Goal: Transaction & Acquisition: Purchase product/service

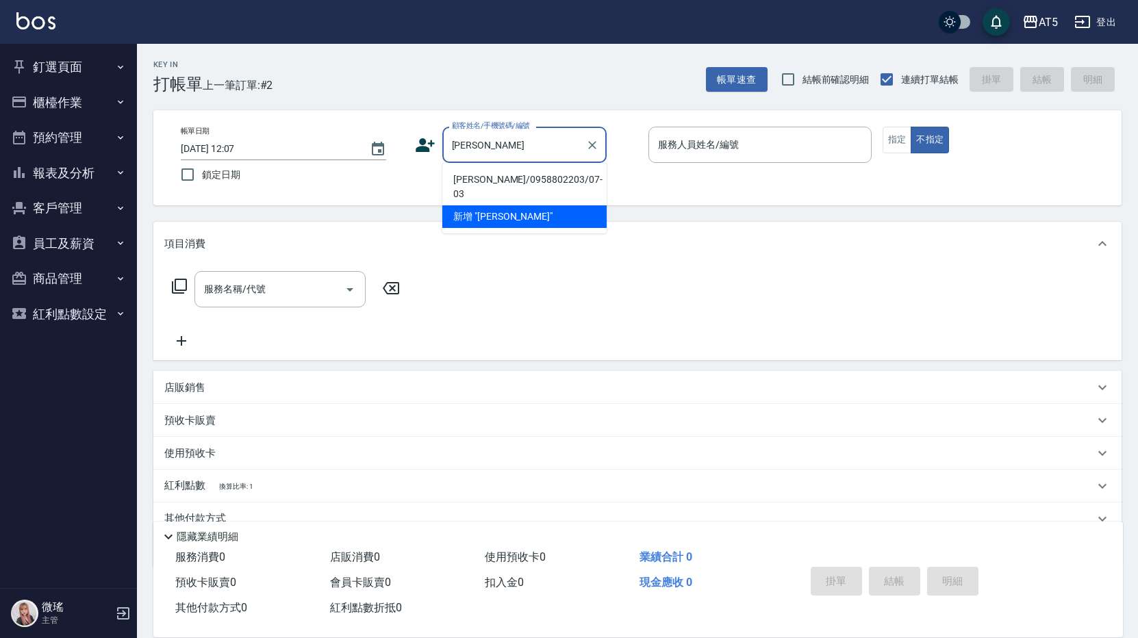
click at [507, 183] on li "林柏芬/0958802203/07-03" at bounding box center [524, 186] width 164 height 37
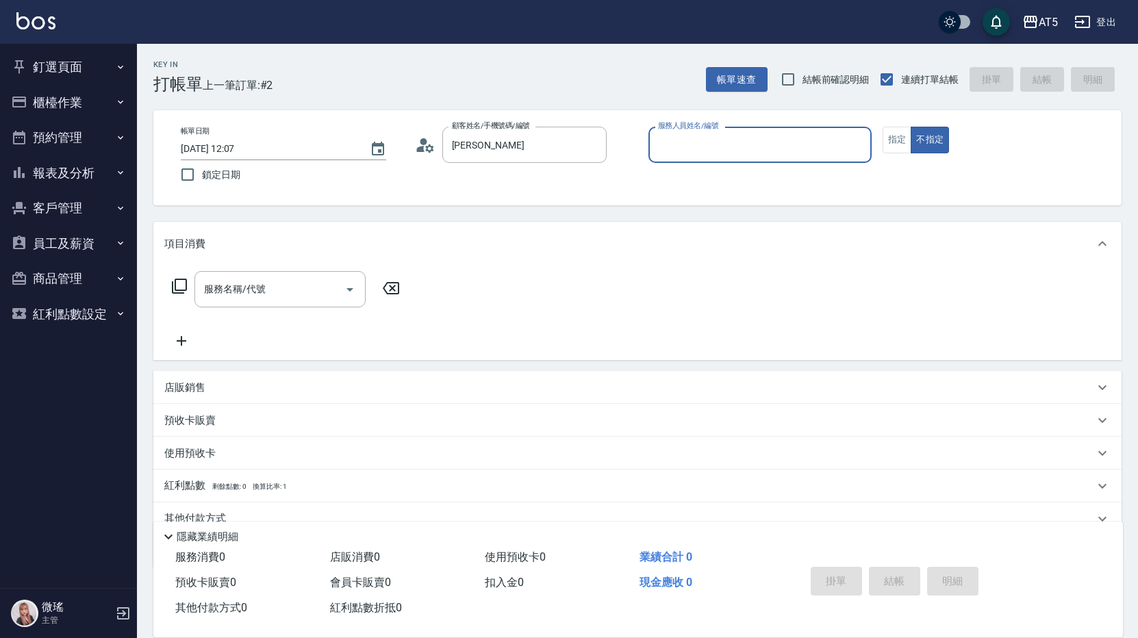
type input "林柏芬/0958802203/07-03"
type input "Coco-07"
click at [422, 146] on icon at bounding box center [420, 149] width 8 height 6
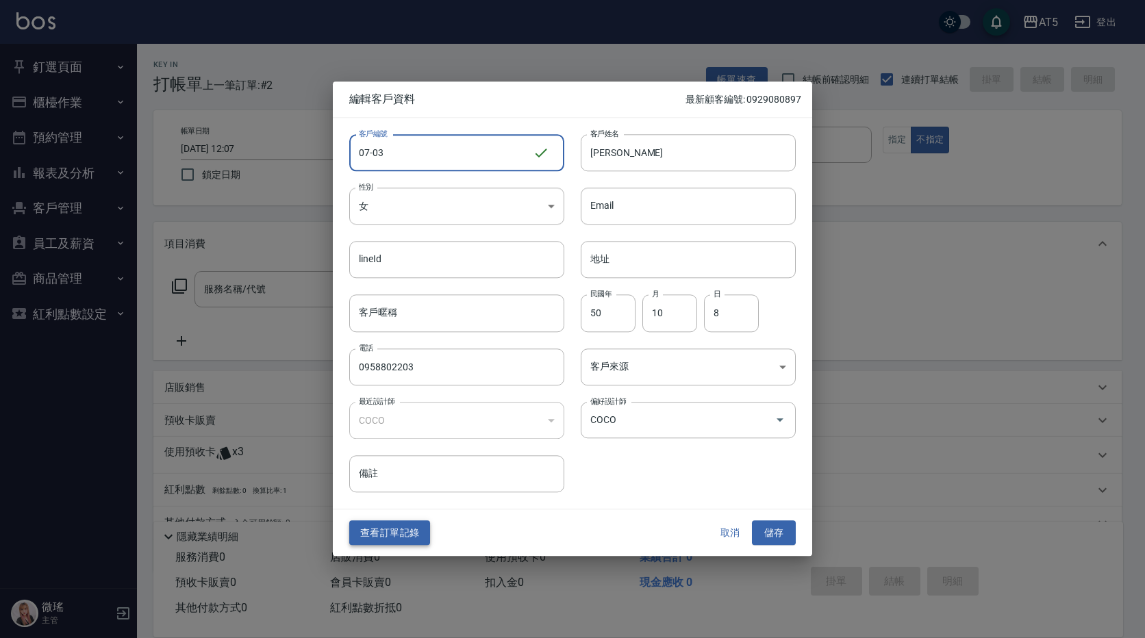
click at [393, 526] on button "查看訂單記錄" at bounding box center [389, 532] width 81 height 25
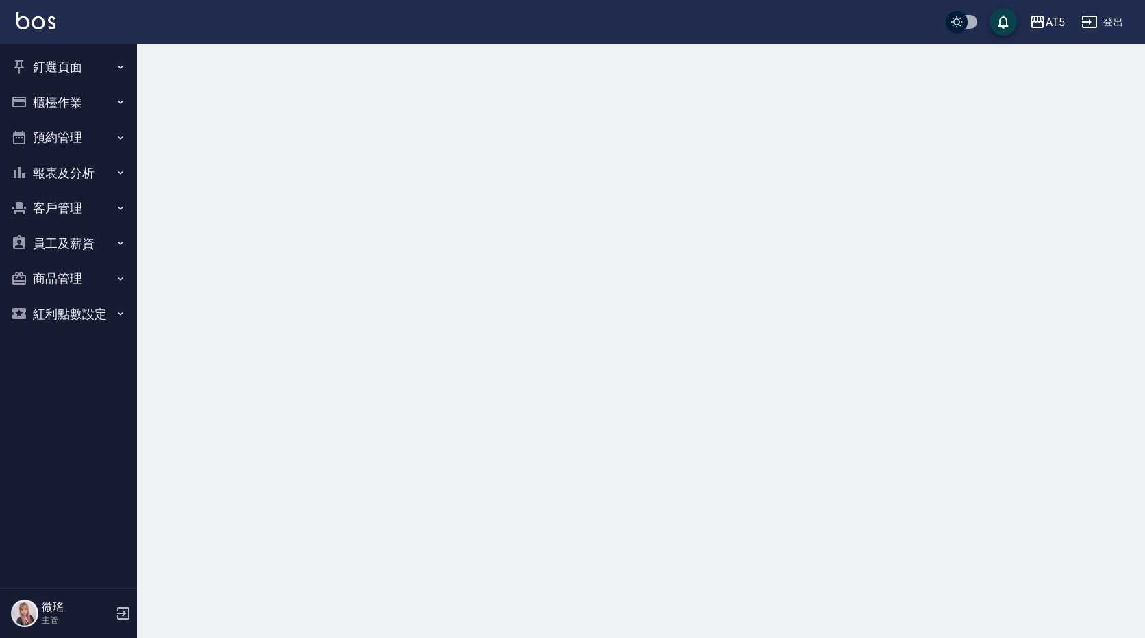
click at [393, 526] on div at bounding box center [572, 319] width 1145 height 638
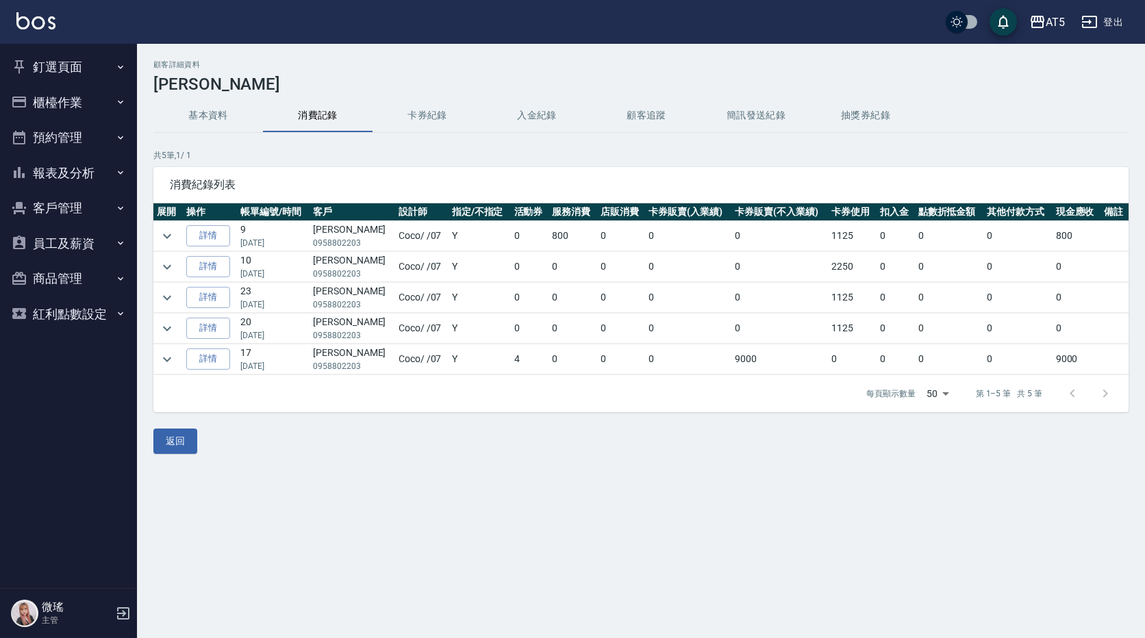
click at [443, 117] on button "卡券紀錄" at bounding box center [427, 115] width 110 height 33
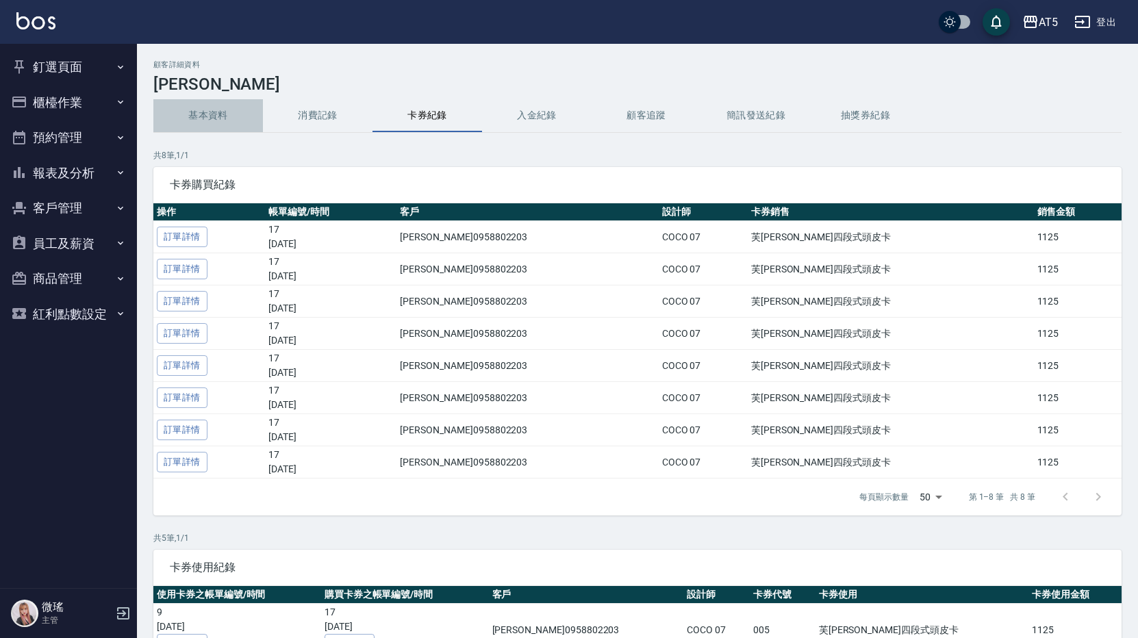
click at [209, 117] on button "基本資料" at bounding box center [208, 115] width 110 height 33
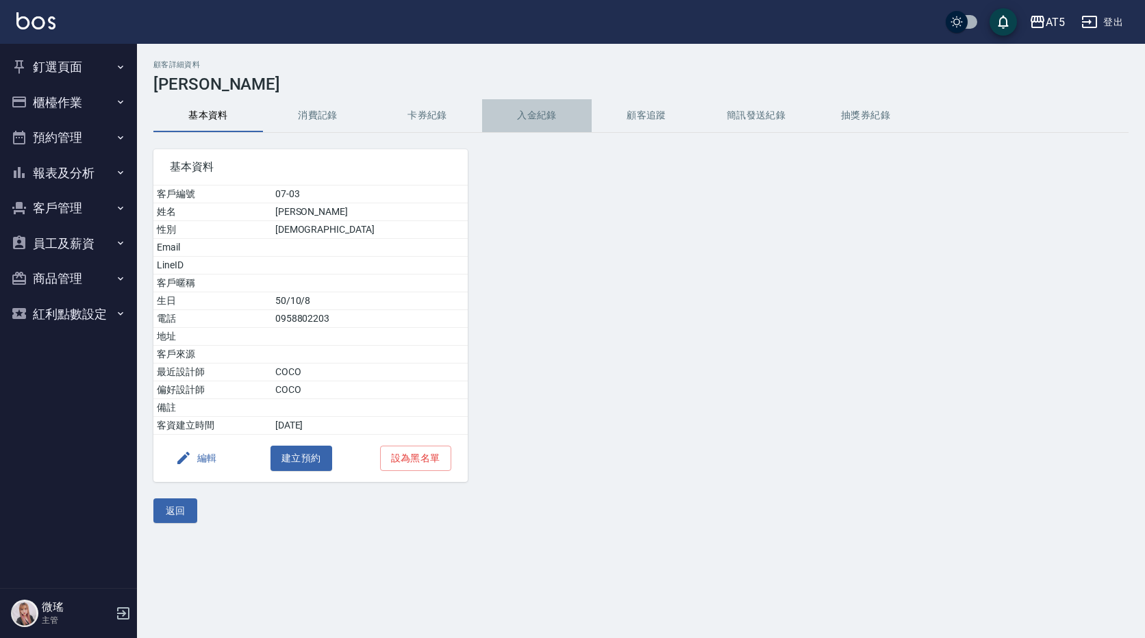
drag, startPoint x: 543, startPoint y: 117, endPoint x: 532, endPoint y: 114, distance: 11.3
click at [540, 117] on button "入金紀錄" at bounding box center [537, 115] width 110 height 33
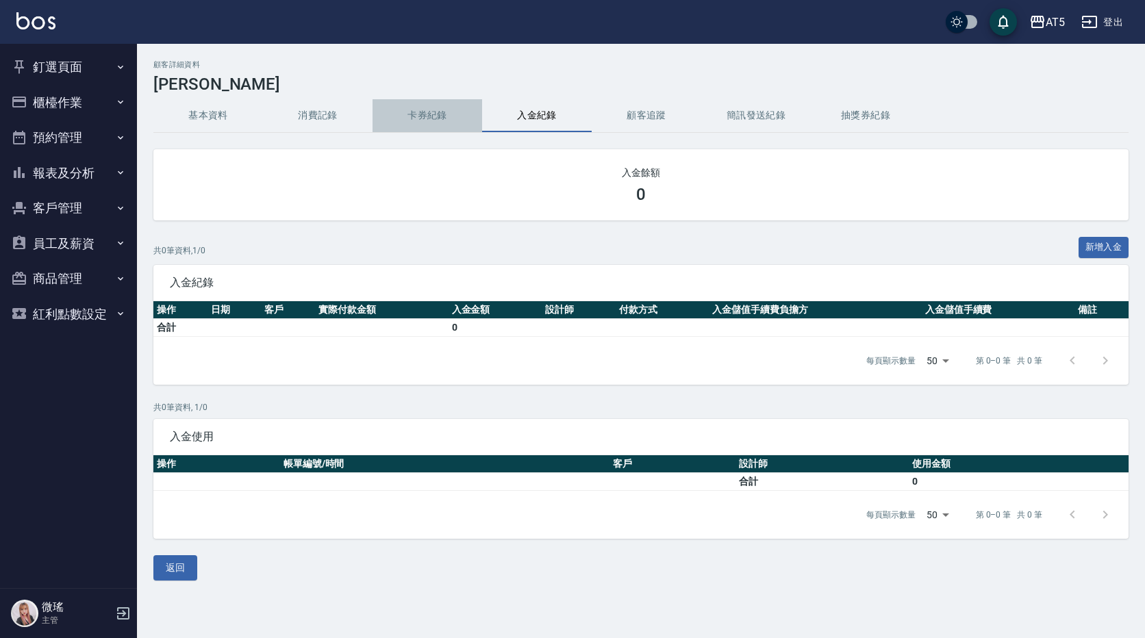
click at [427, 120] on button "卡券紀錄" at bounding box center [427, 115] width 110 height 33
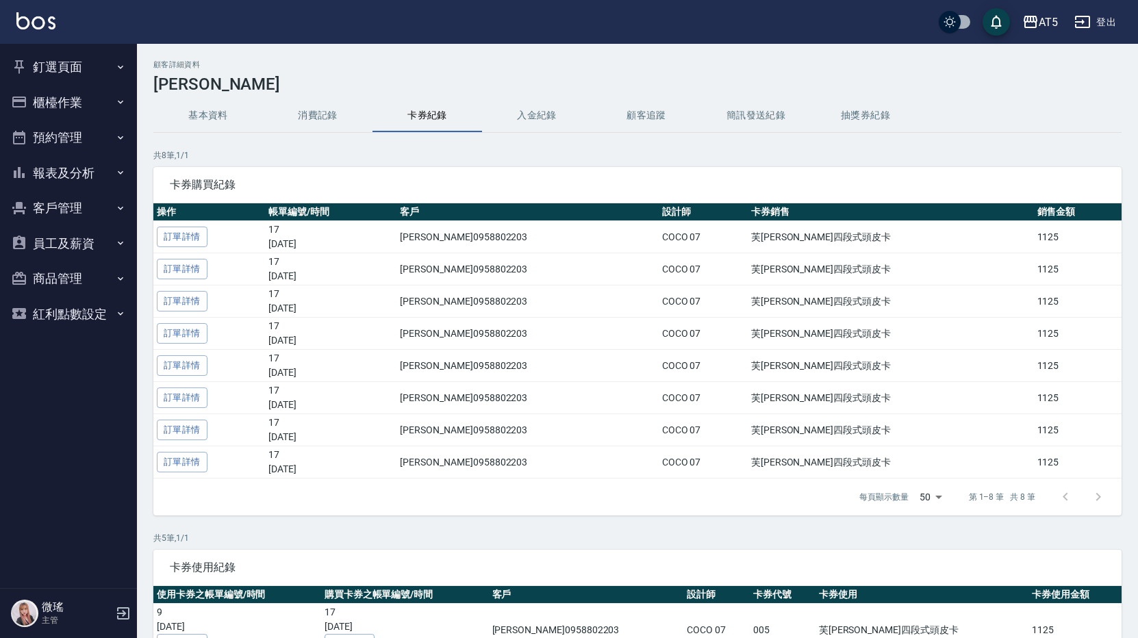
click at [62, 66] on button "釘選頁面" at bounding box center [68, 67] width 126 height 36
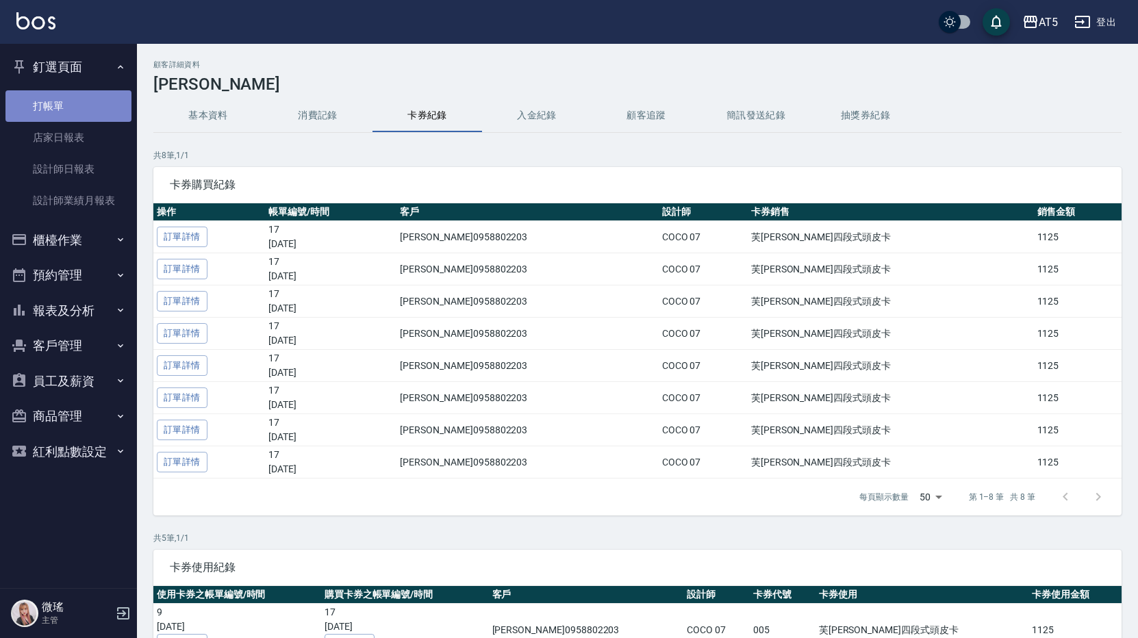
click at [36, 115] on link "打帳單" at bounding box center [68, 105] width 126 height 31
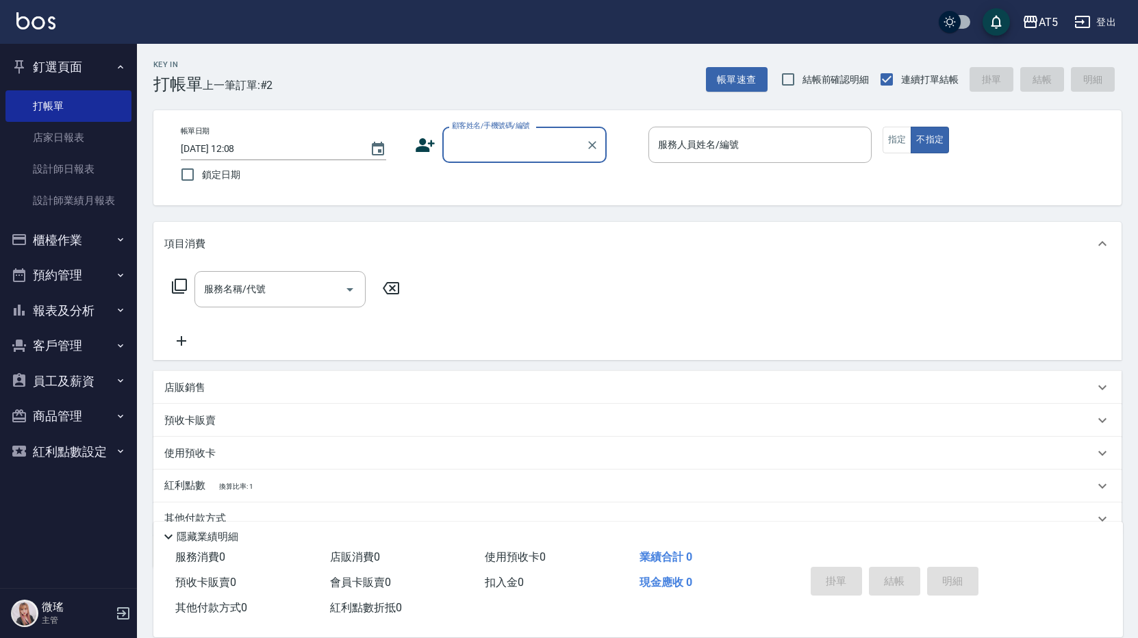
click at [495, 164] on div "帳單日期 2025/10/13 12:08 鎖定日期 顧客姓名/手機號碼/編號 顧客姓名/手機號碼/編號 服務人員姓名/編號 服務人員姓名/編號 指定 不指定" at bounding box center [637, 158] width 935 height 62
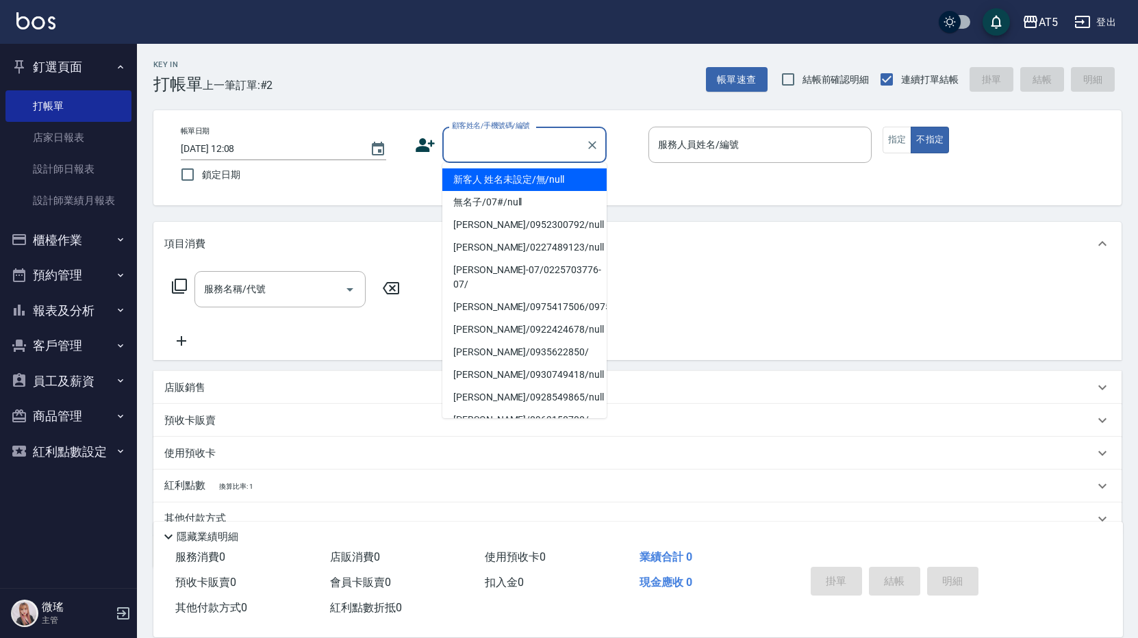
click at [487, 144] on input "顧客姓名/手機號碼/編號" at bounding box center [513, 145] width 131 height 24
click at [493, 144] on input "顧客姓名/手機號碼/編號" at bounding box center [513, 145] width 131 height 24
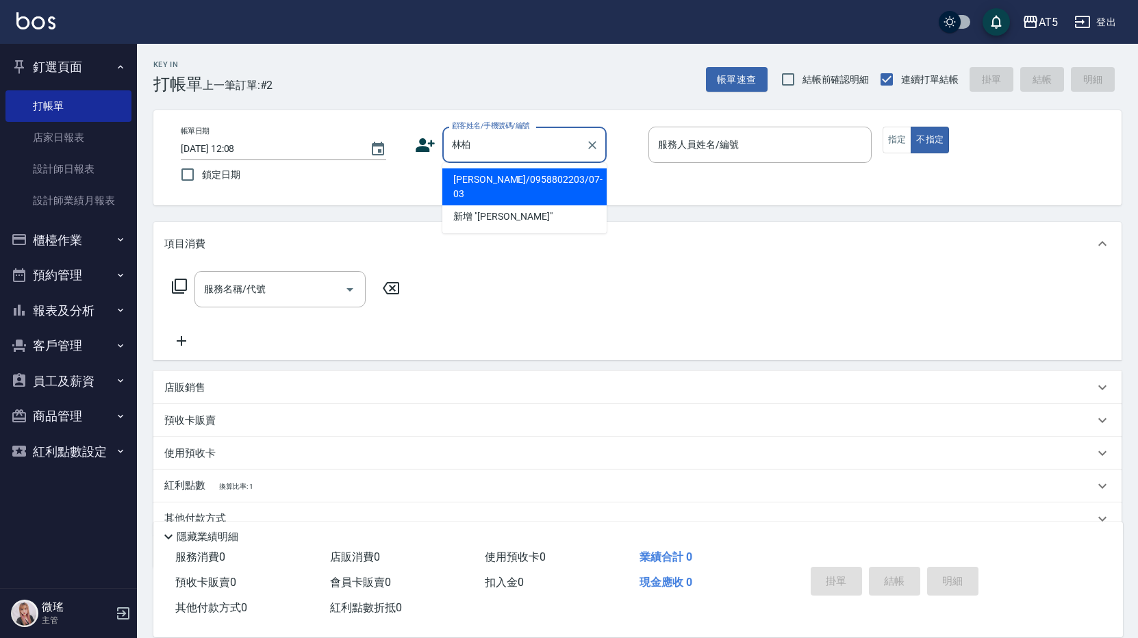
click at [487, 181] on li "林柏芬/0958802203/07-03" at bounding box center [524, 186] width 164 height 37
type input "林柏芬/0958802203/07-03"
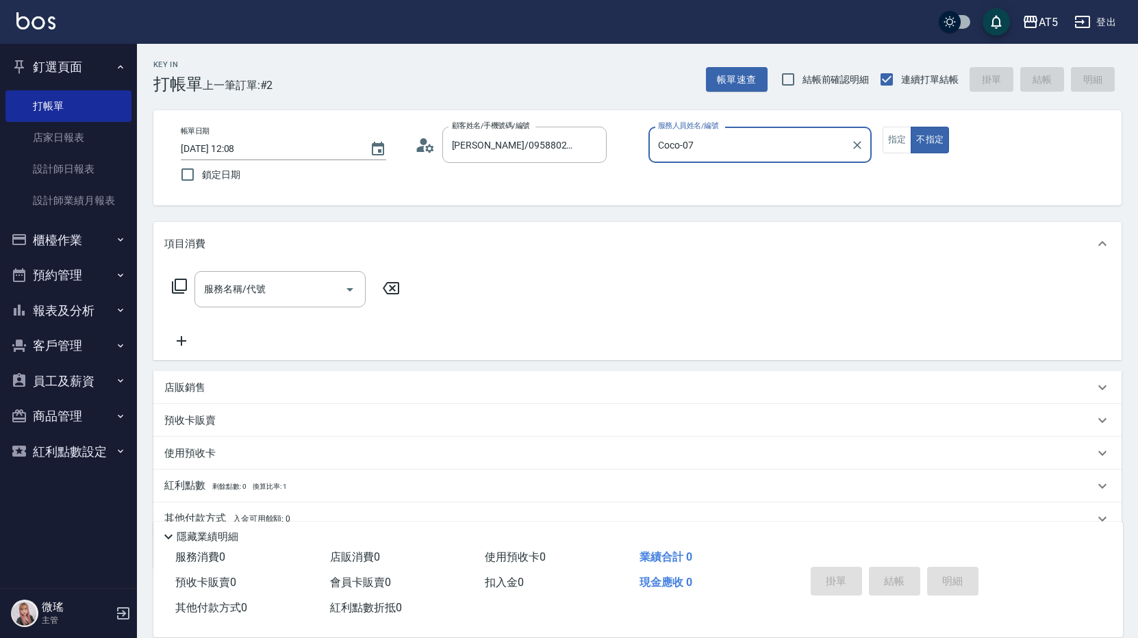
type input "Coco-07"
click at [93, 149] on link "店家日報表" at bounding box center [68, 137] width 126 height 31
click at [94, 148] on link "店家日報表" at bounding box center [68, 137] width 126 height 31
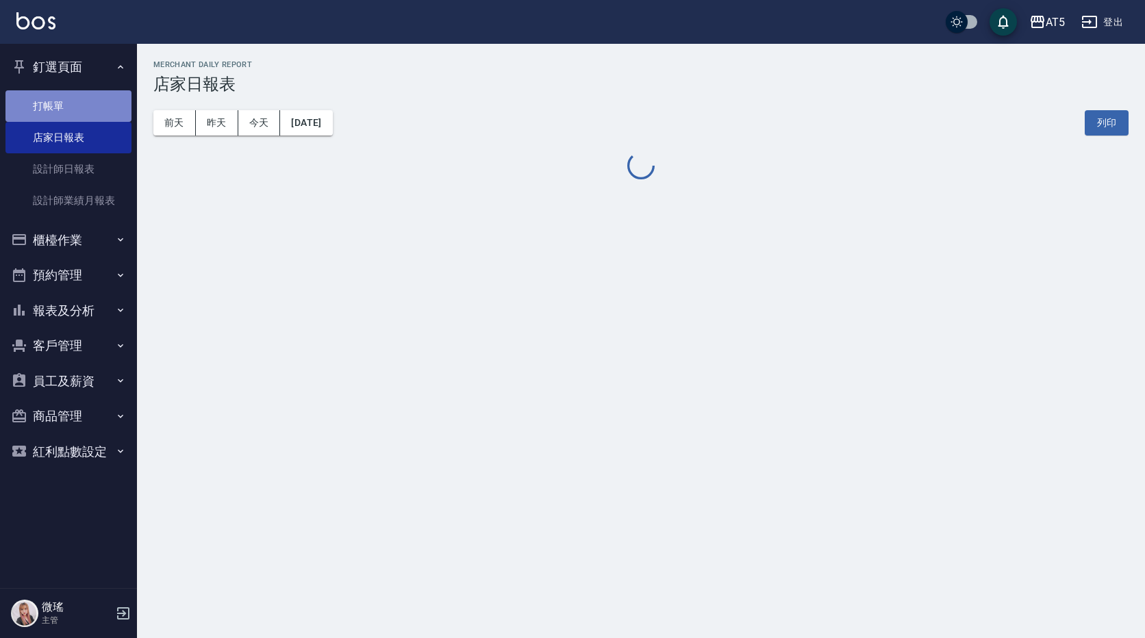
click at [80, 101] on link "打帳單" at bounding box center [68, 105] width 126 height 31
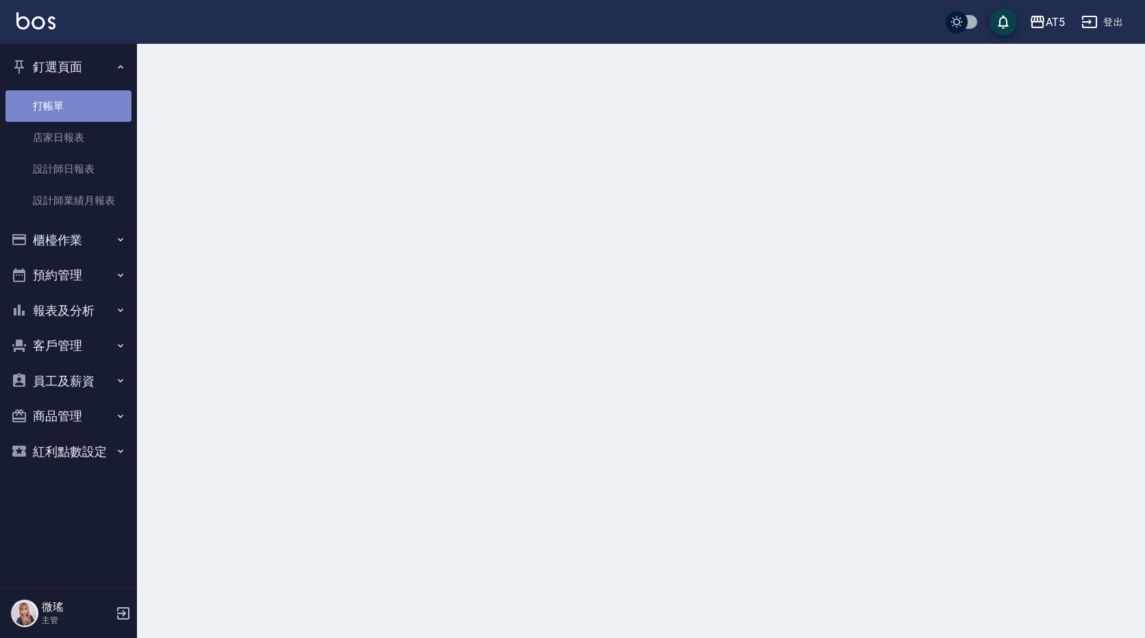
click at [80, 101] on link "打帳單" at bounding box center [68, 105] width 126 height 31
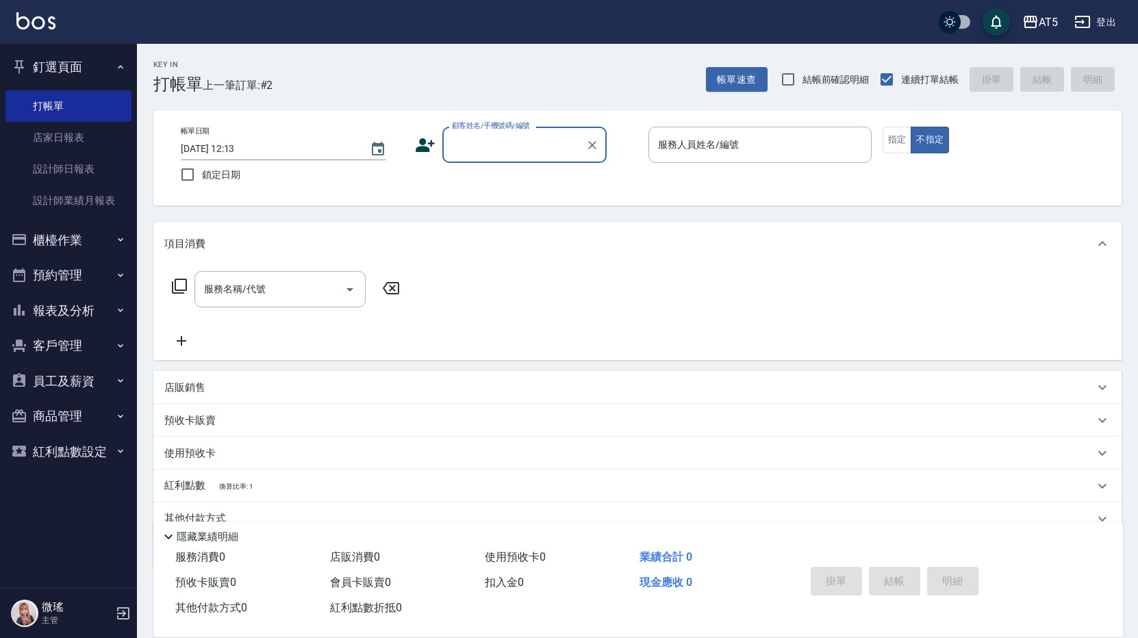
click at [76, 285] on button "預約管理" at bounding box center [68, 275] width 126 height 36
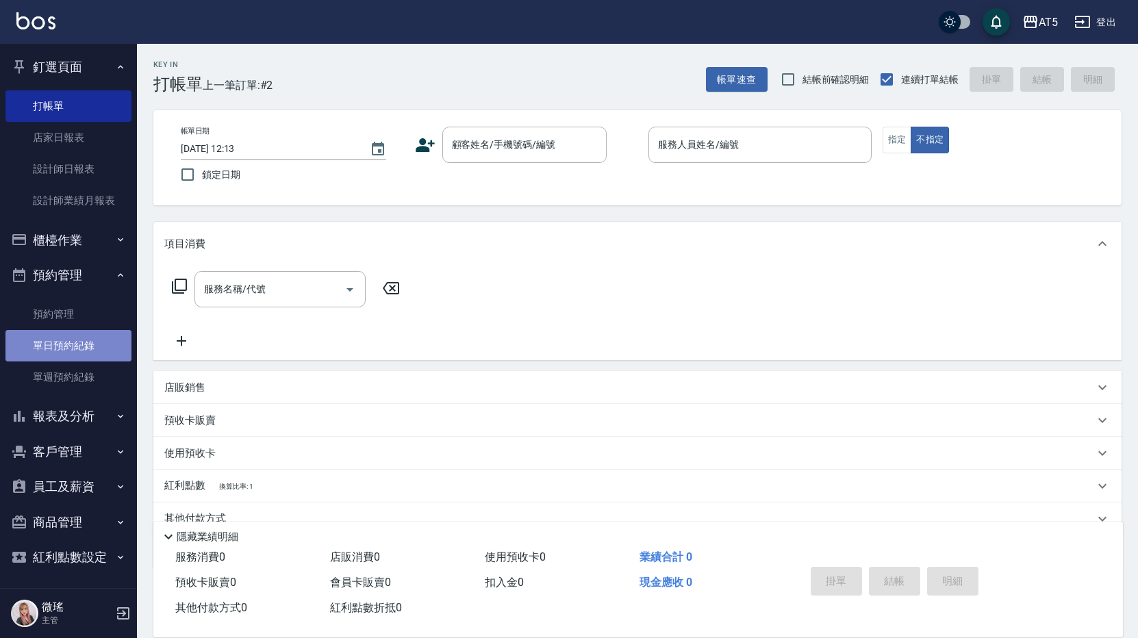
click at [86, 351] on link "單日預約紀錄" at bounding box center [68, 345] width 126 height 31
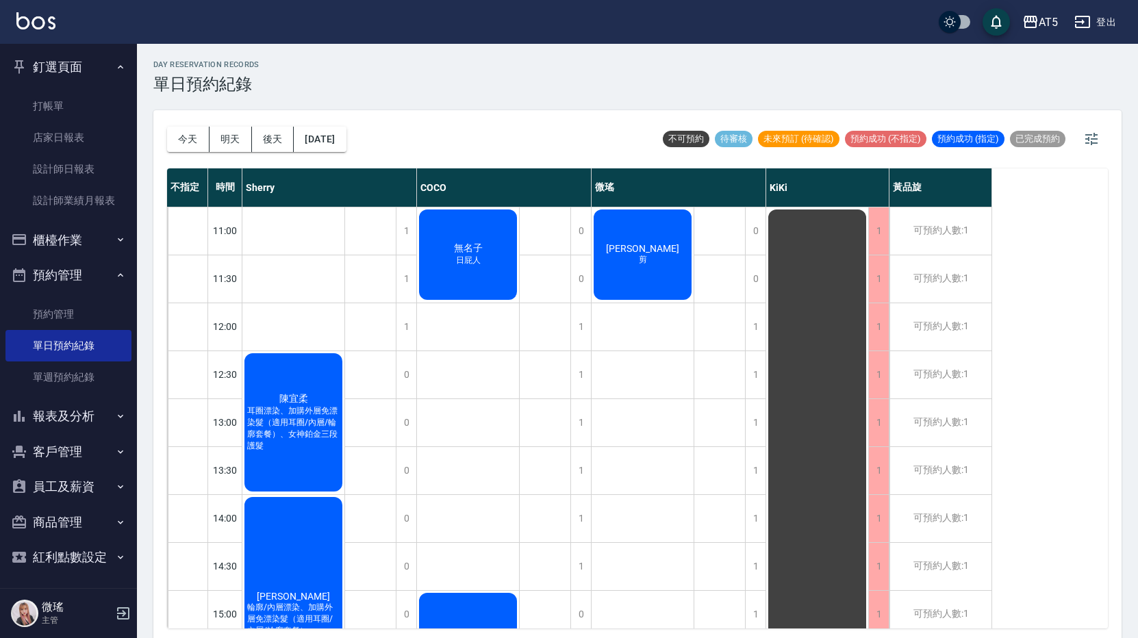
click at [659, 249] on div "蔡志章 剪" at bounding box center [642, 254] width 102 height 94
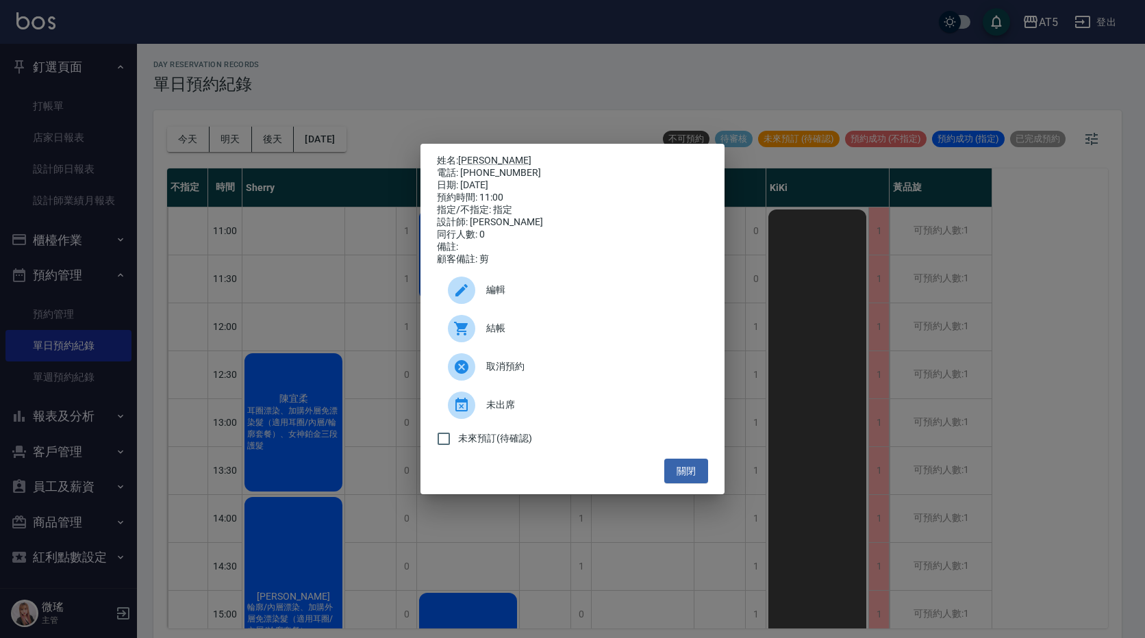
click at [528, 327] on span "結帳" at bounding box center [591, 328] width 211 height 14
click at [686, 478] on button "關閉" at bounding box center [686, 471] width 44 height 25
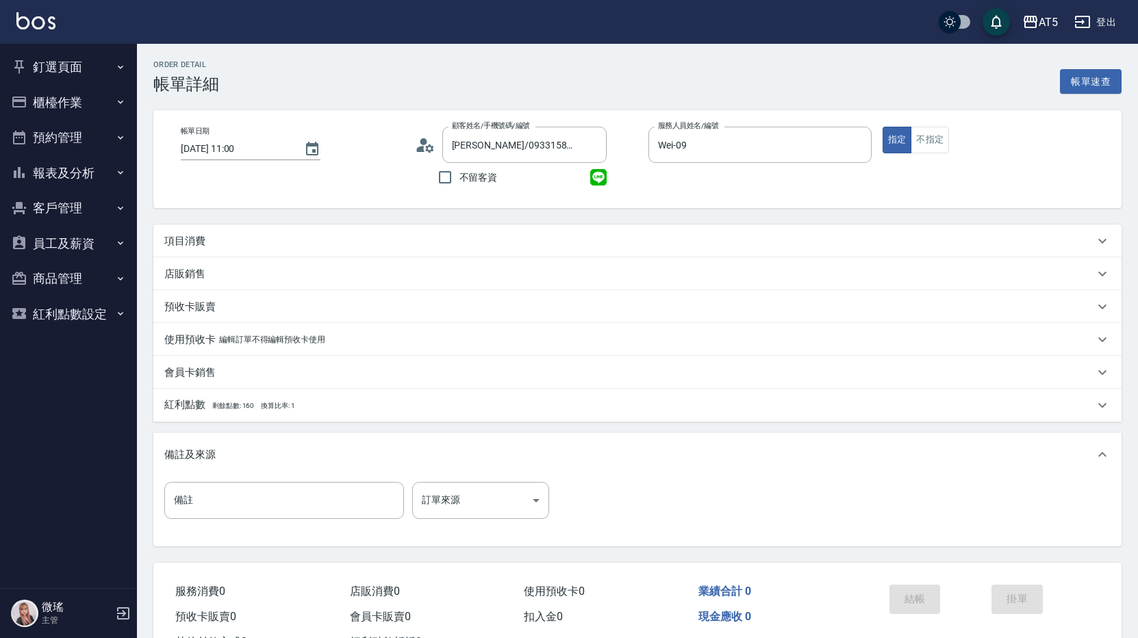
click at [190, 244] on p "項目消費" at bounding box center [184, 241] width 41 height 14
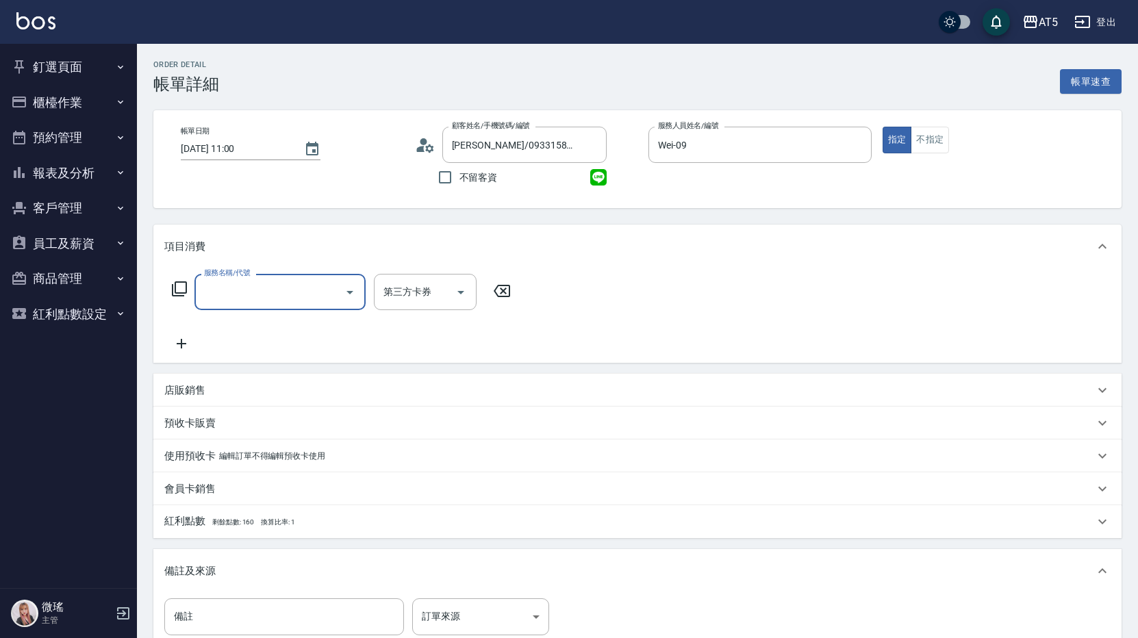
click at [218, 290] on input "服務名稱/代號" at bounding box center [270, 292] width 138 height 24
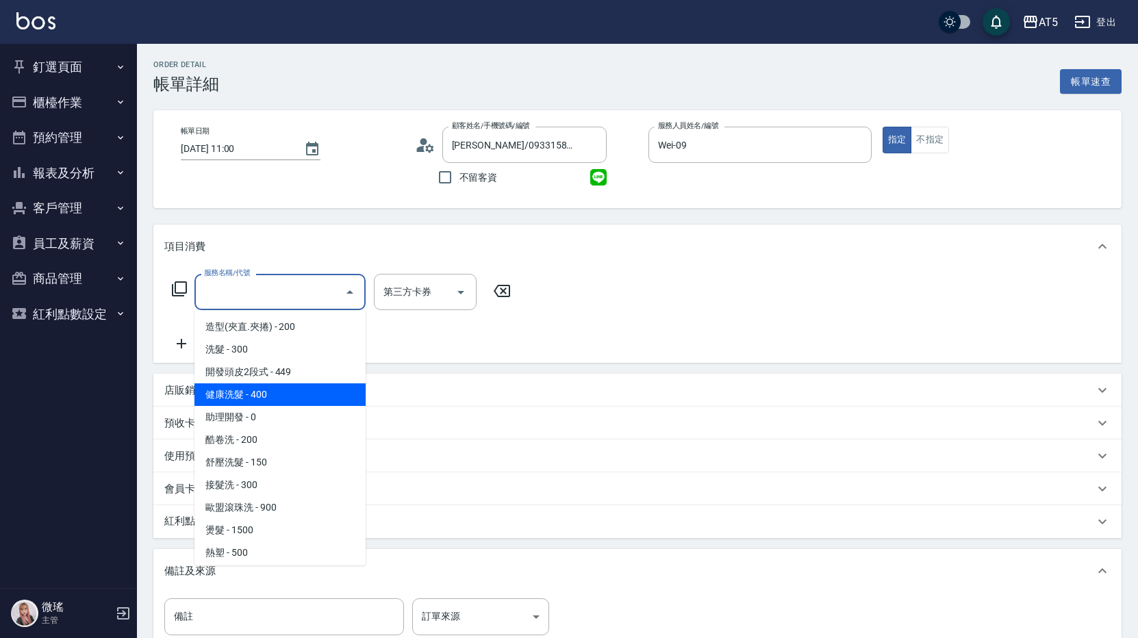
scroll to position [274, 0]
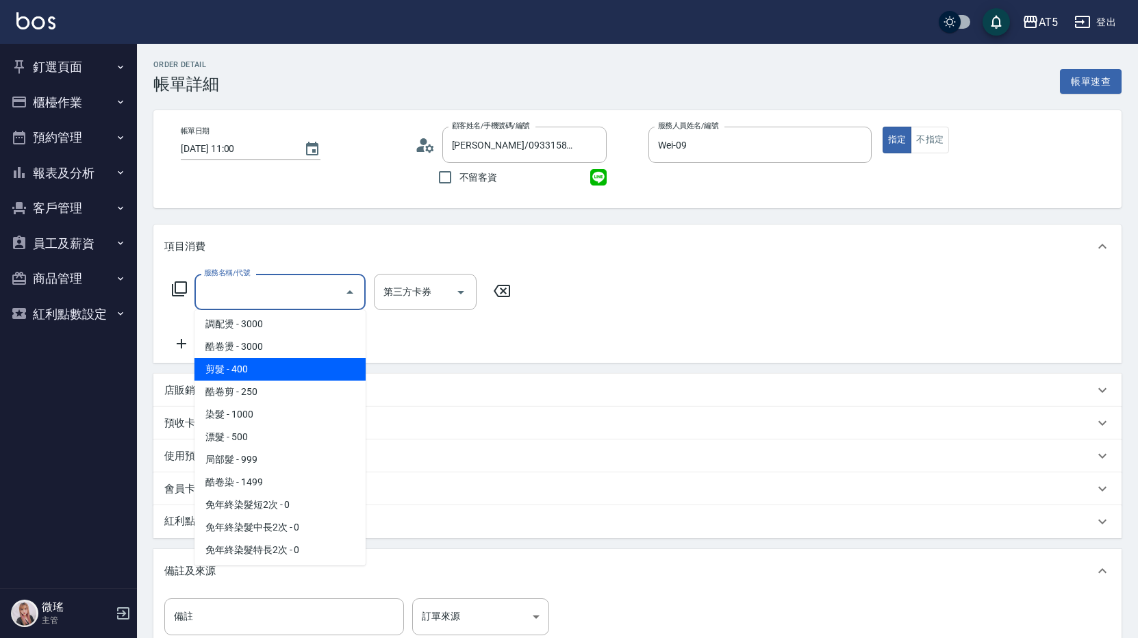
click at [227, 368] on span "剪髮 - 400" at bounding box center [279, 369] width 171 height 23
type input "剪髮(401)"
type input "40"
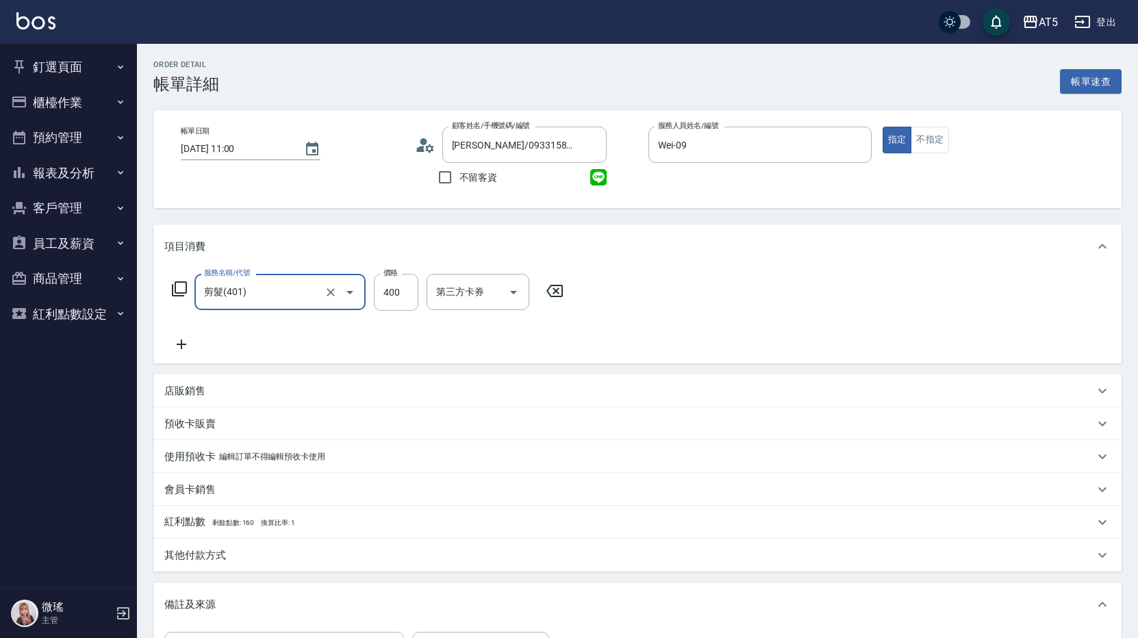
scroll to position [206, 0]
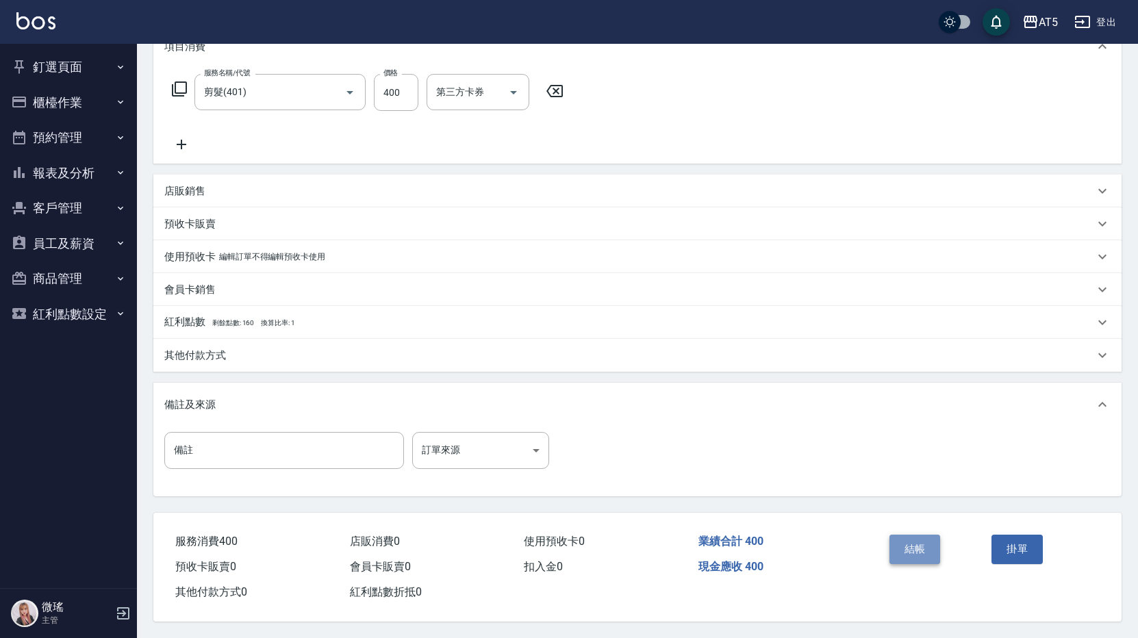
click at [903, 540] on button "結帳" at bounding box center [914, 549] width 51 height 29
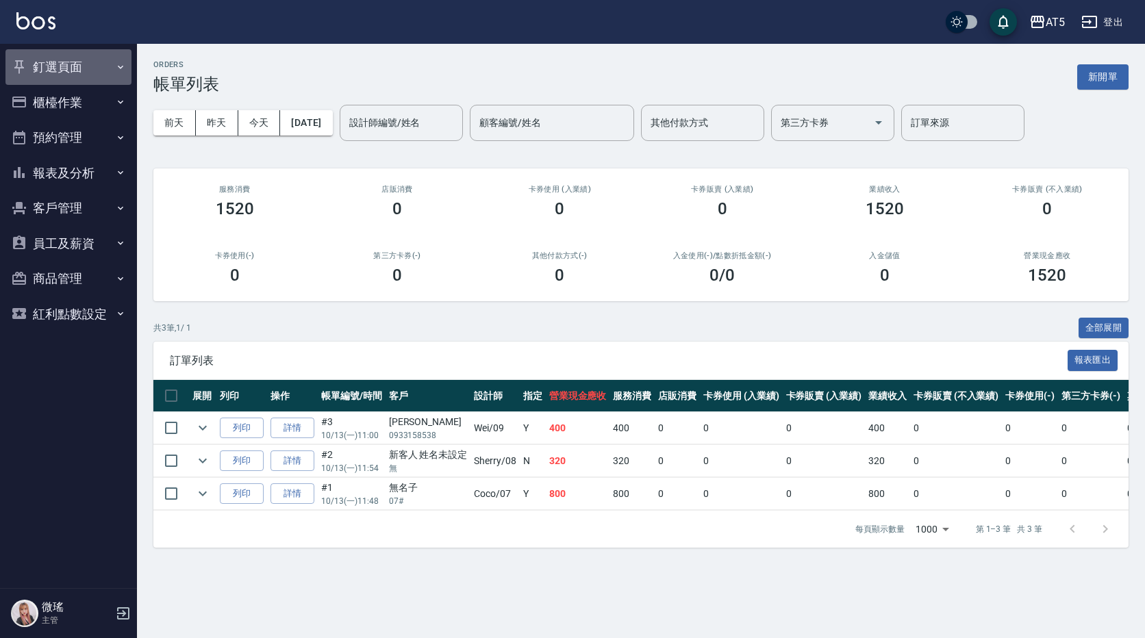
click at [73, 65] on button "釘選頁面" at bounding box center [68, 67] width 126 height 36
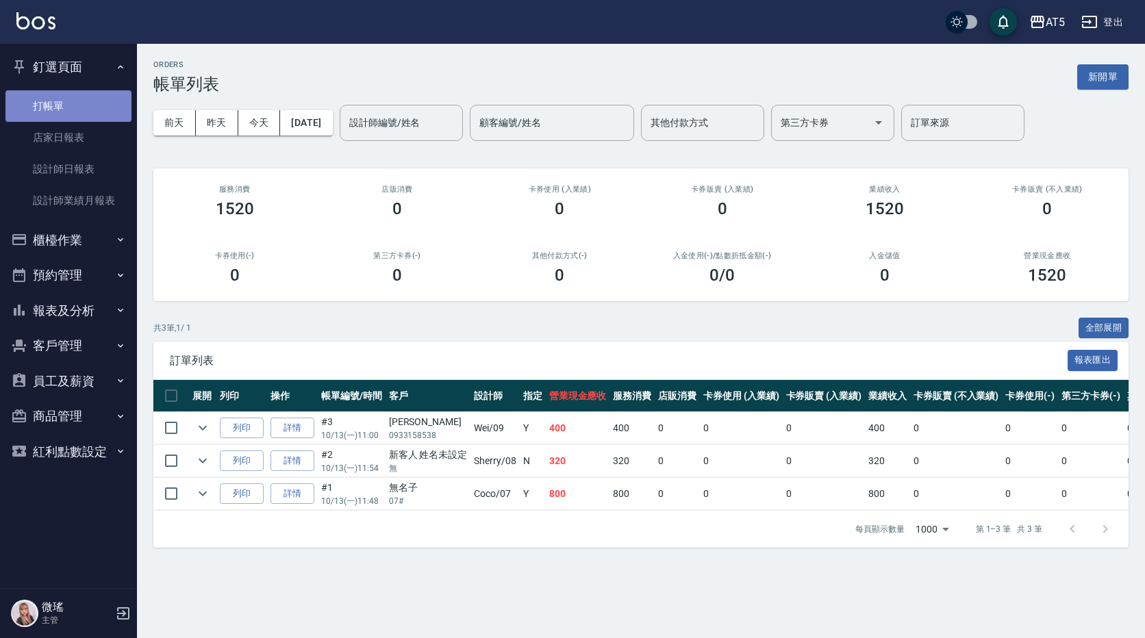
click at [77, 115] on link "打帳單" at bounding box center [68, 105] width 126 height 31
